Goal: Task Accomplishment & Management: Use online tool/utility

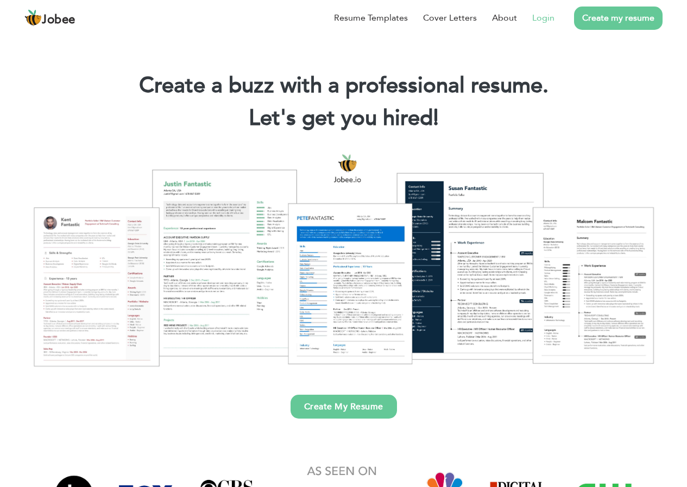
click at [553, 20] on link "Login" at bounding box center [543, 17] width 22 height 13
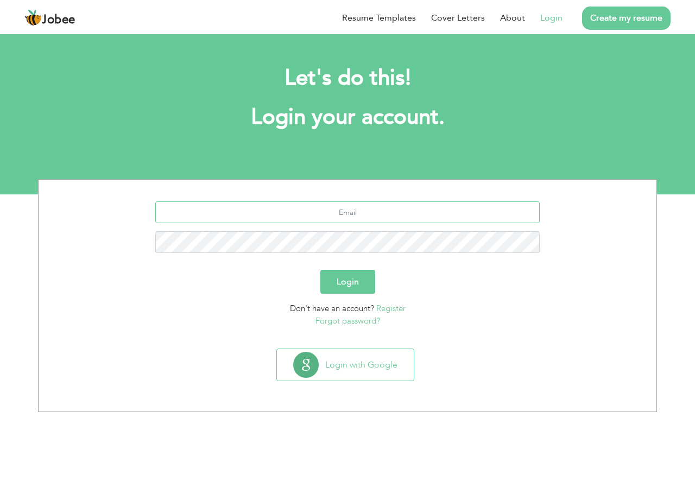
click at [305, 214] on input "text" at bounding box center [347, 212] width 385 height 22
type input "[EMAIL_ADDRESS][DOMAIN_NAME]"
click at [320, 270] on button "Login" at bounding box center [347, 282] width 55 height 24
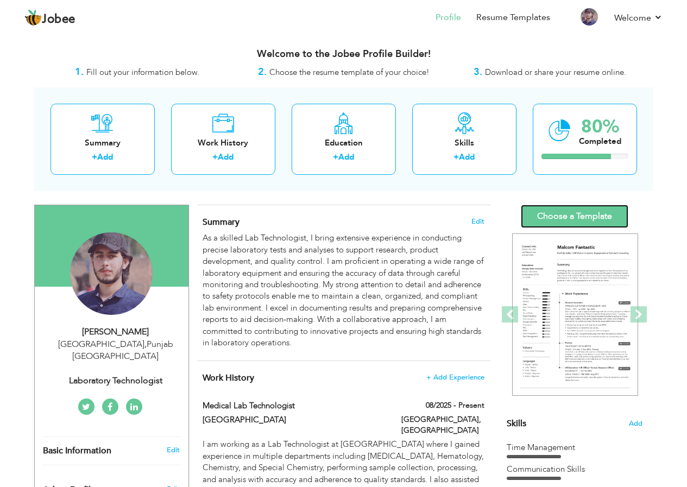
click at [561, 209] on link "Choose a Template" at bounding box center [574, 216] width 107 height 23
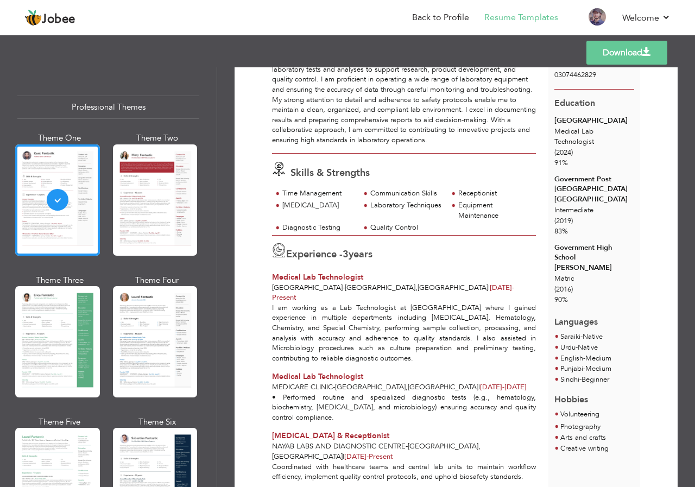
scroll to position [195, 0]
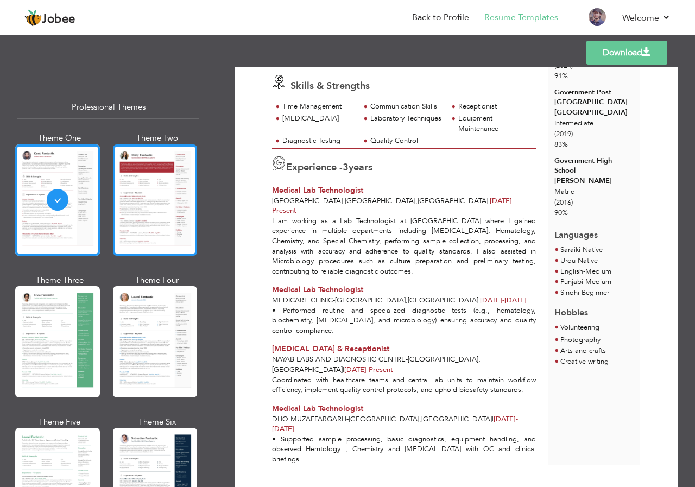
click at [170, 207] on div at bounding box center [155, 199] width 85 height 111
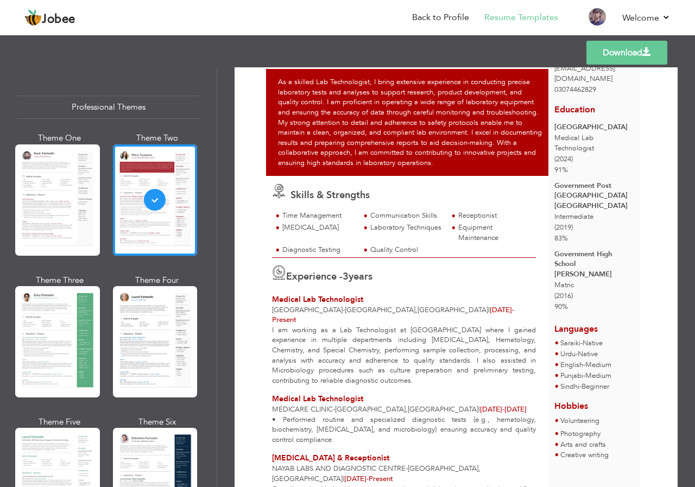
scroll to position [0, 0]
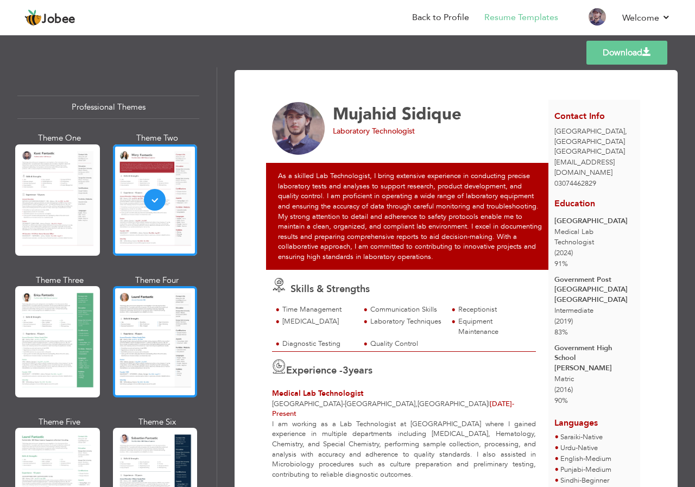
click at [173, 321] on div at bounding box center [155, 341] width 85 height 111
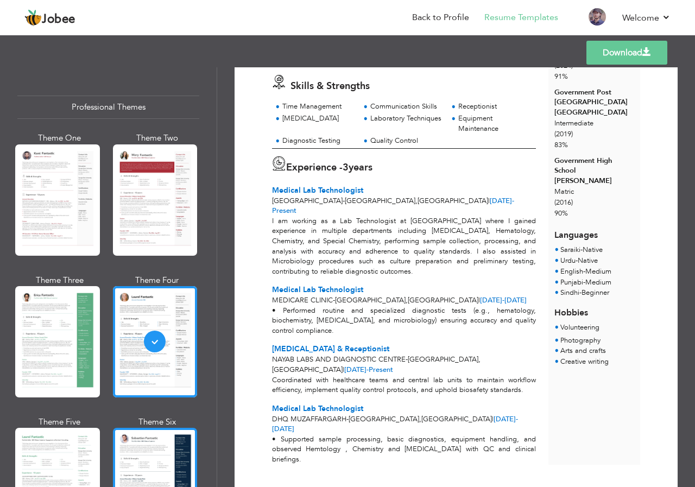
scroll to position [109, 0]
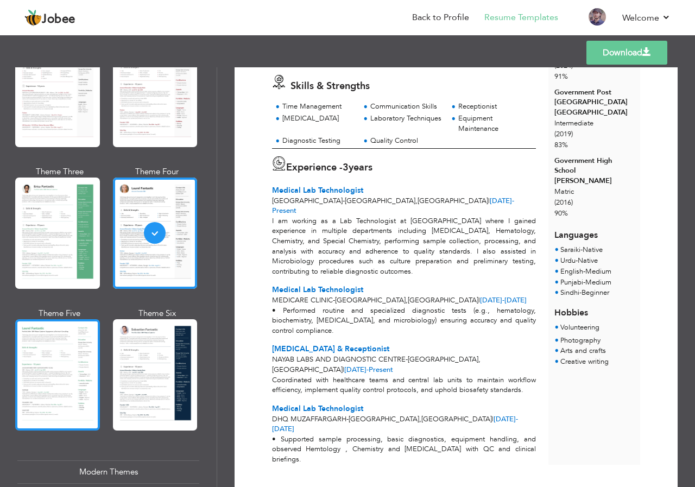
click at [56, 391] on div at bounding box center [57, 374] width 85 height 111
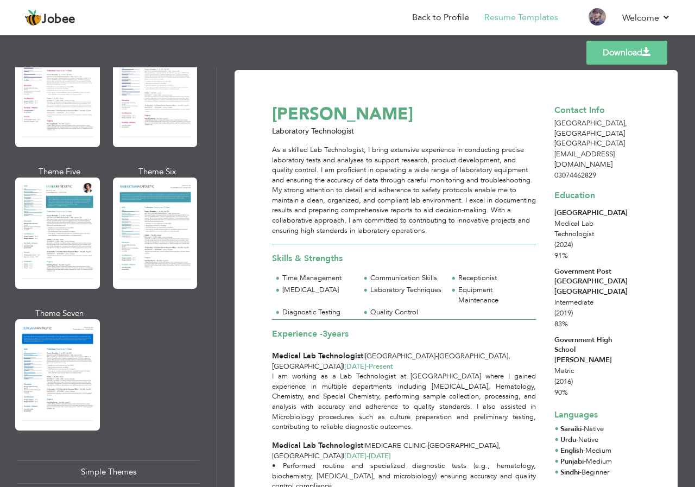
scroll to position [1737, 0]
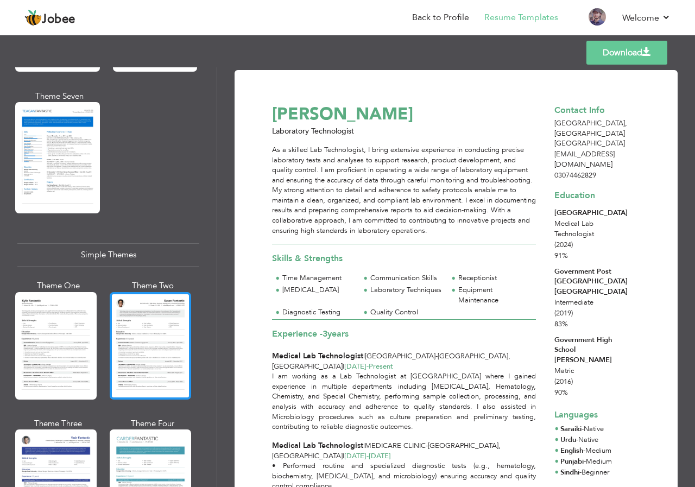
click at [164, 364] on div at bounding box center [150, 345] width 81 height 107
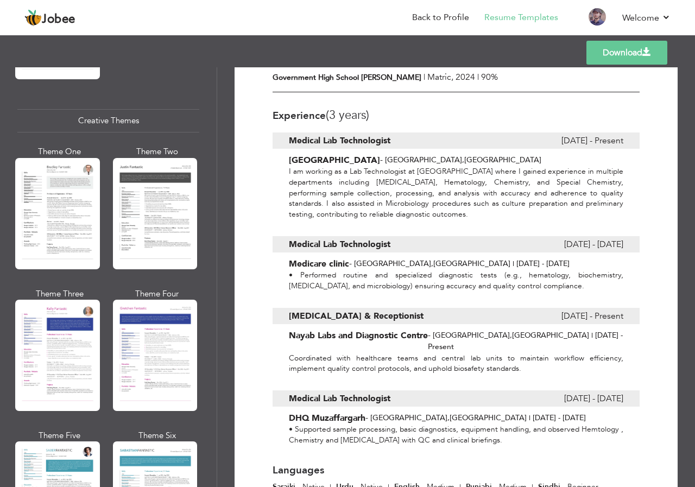
scroll to position [1142, 0]
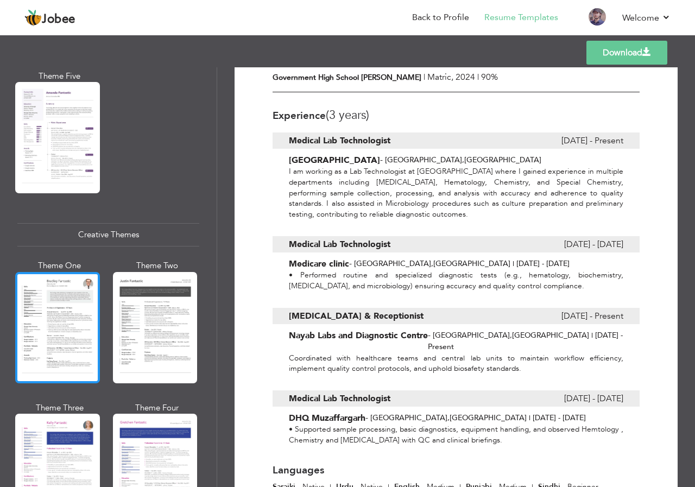
click at [18, 353] on div at bounding box center [57, 327] width 85 height 111
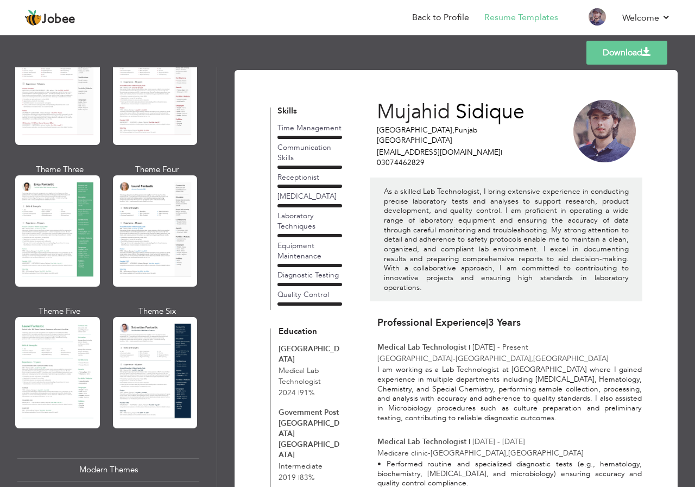
scroll to position [0, 0]
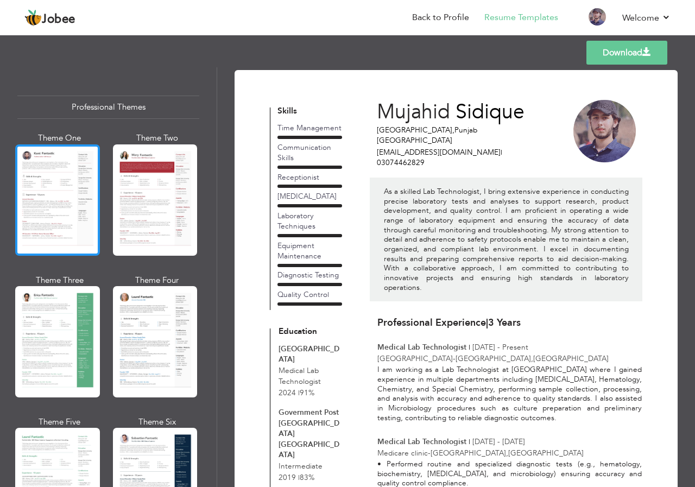
click at [39, 212] on div at bounding box center [57, 199] width 85 height 111
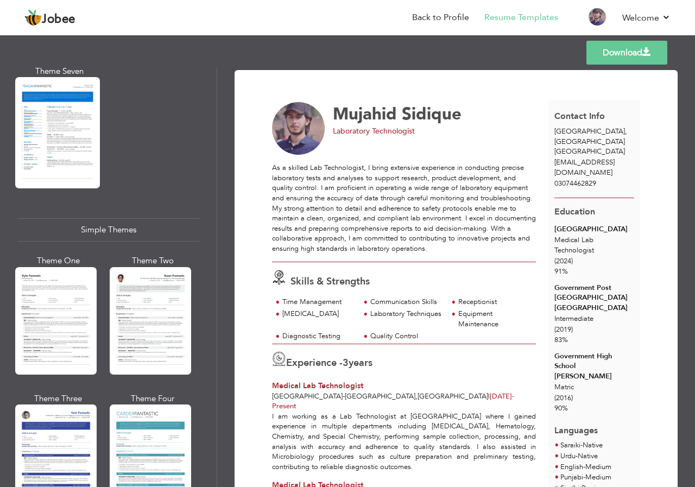
scroll to position [1794, 0]
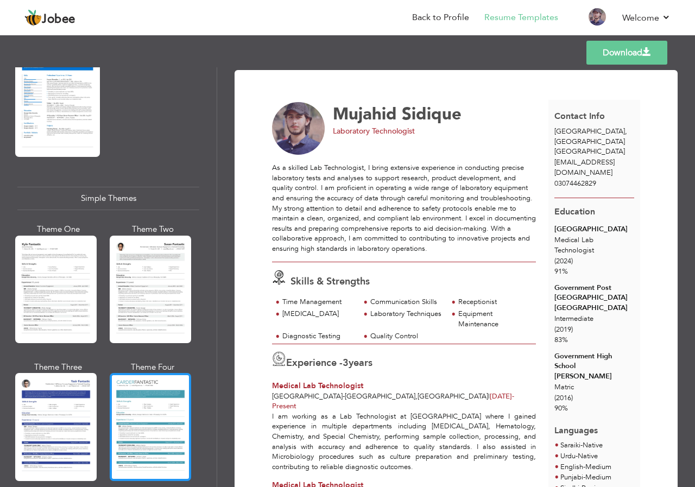
click at [133, 373] on div at bounding box center [150, 426] width 81 height 107
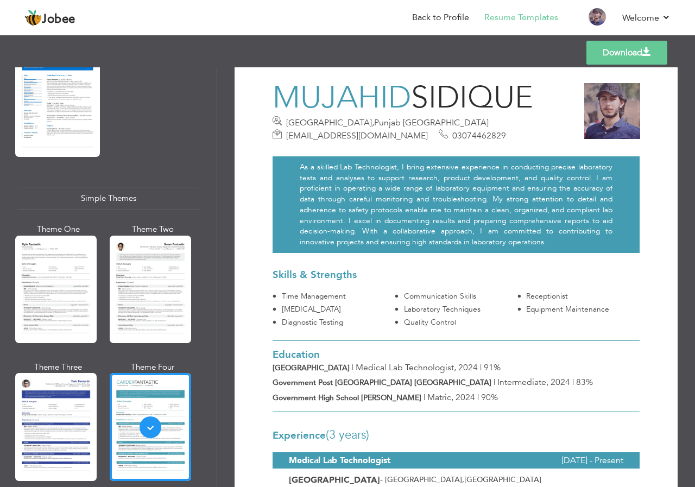
scroll to position [0, 0]
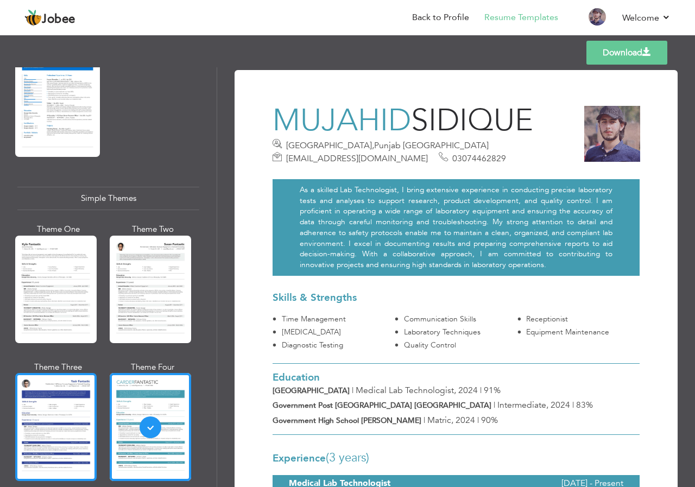
click at [37, 402] on div at bounding box center [55, 426] width 81 height 107
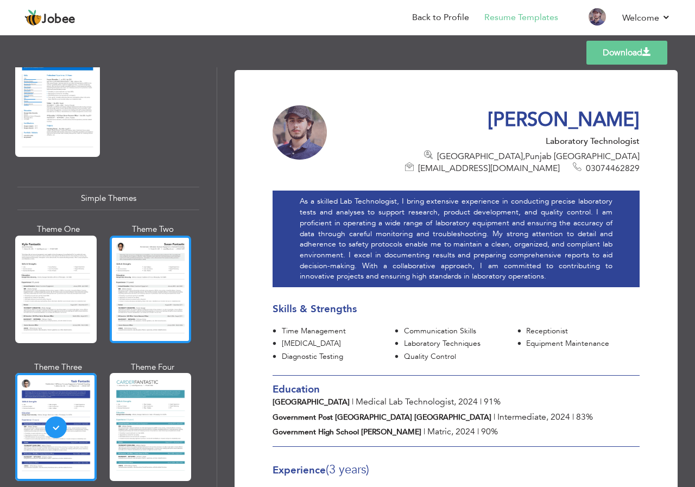
click at [129, 297] on div at bounding box center [150, 289] width 81 height 107
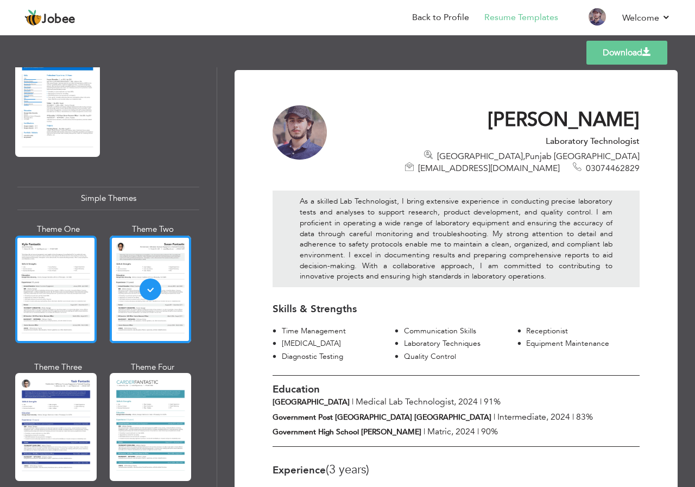
click at [88, 284] on div at bounding box center [55, 289] width 81 height 107
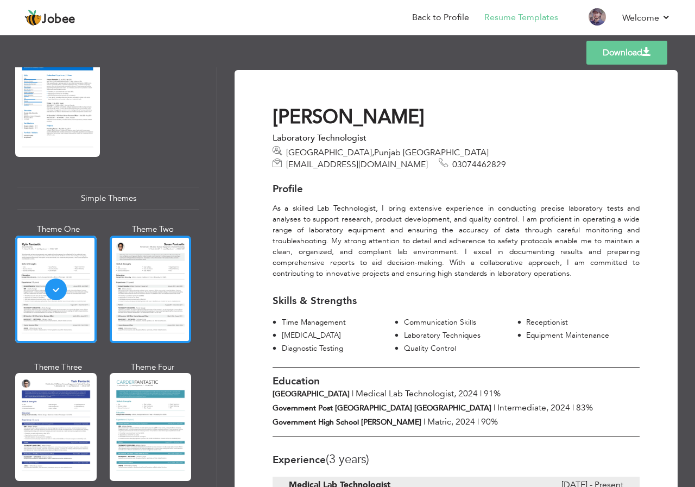
scroll to position [1631, 0]
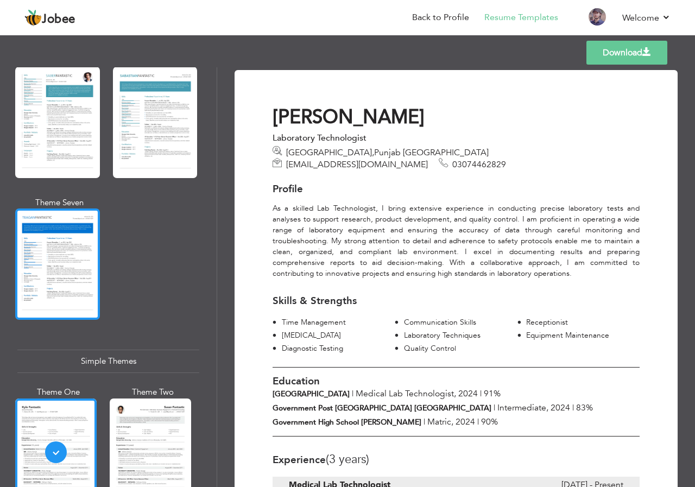
click at [67, 258] on div at bounding box center [57, 263] width 85 height 111
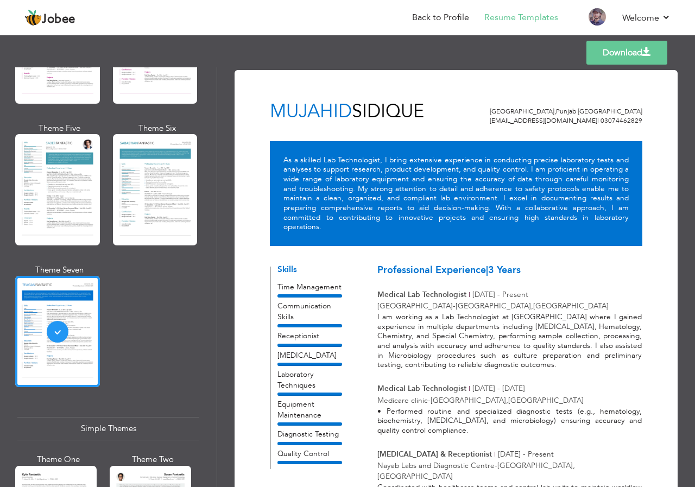
scroll to position [1522, 0]
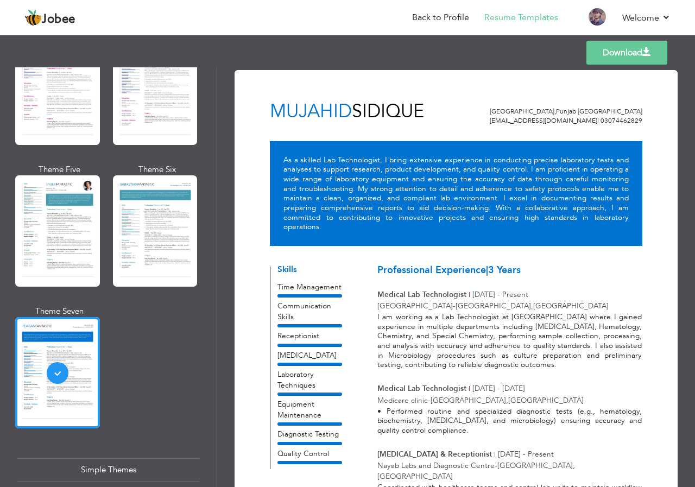
click at [109, 229] on div "Theme One Theme Two Theme Three Theme Four" at bounding box center [108, 163] width 182 height 567
click at [138, 237] on div at bounding box center [155, 230] width 85 height 111
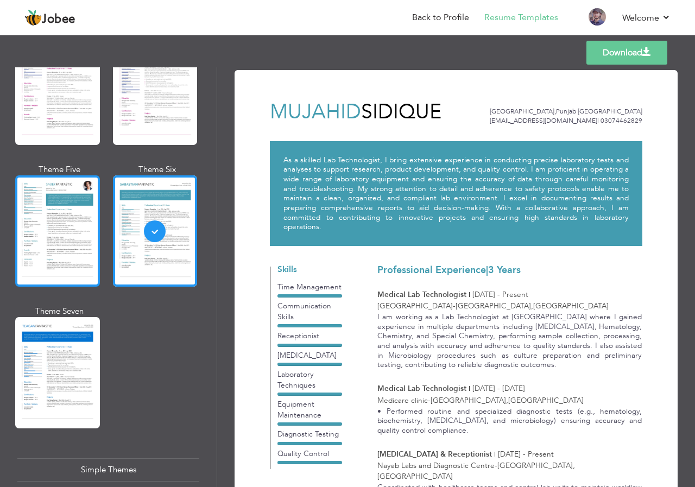
click at [83, 224] on div at bounding box center [57, 230] width 85 height 111
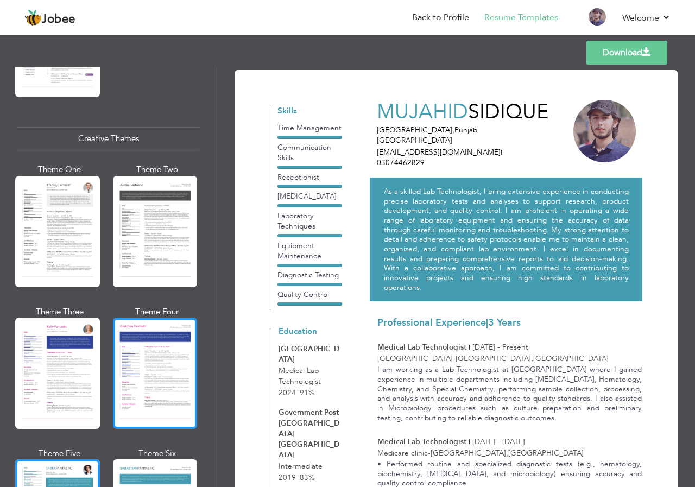
scroll to position [1142, 0]
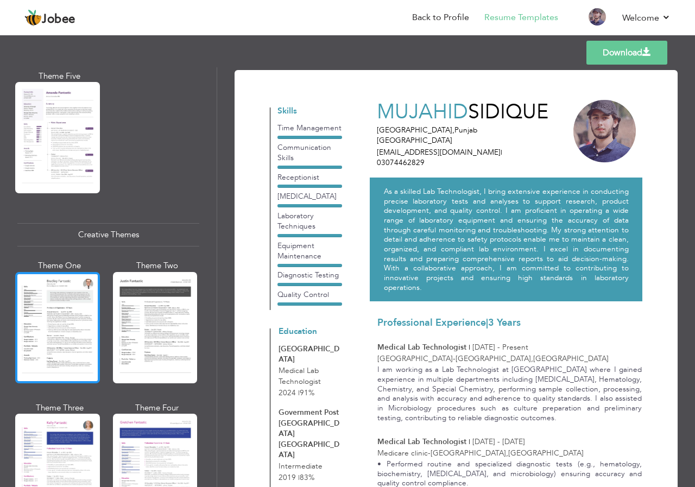
click at [62, 325] on div at bounding box center [57, 327] width 85 height 111
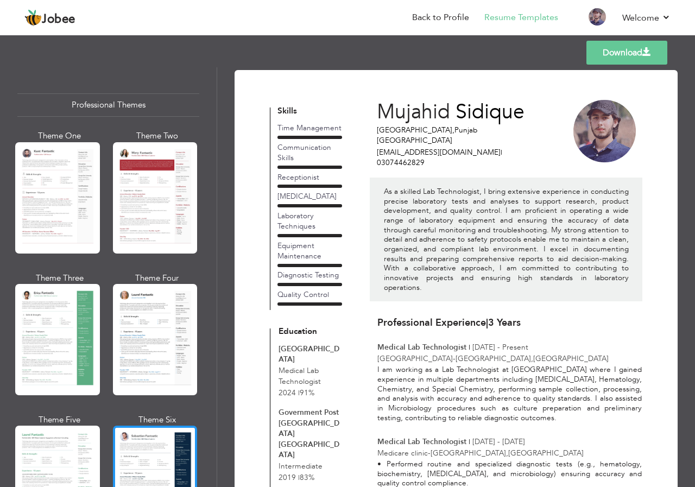
scroll to position [0, 0]
